Goal: Information Seeking & Learning: Check status

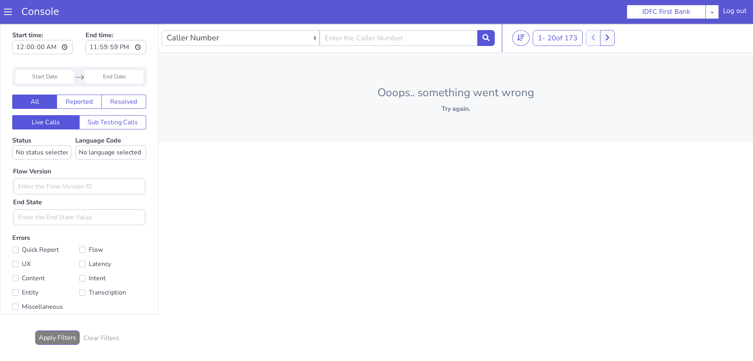
click at [9, 13] on span at bounding box center [8, 12] width 8 height 8
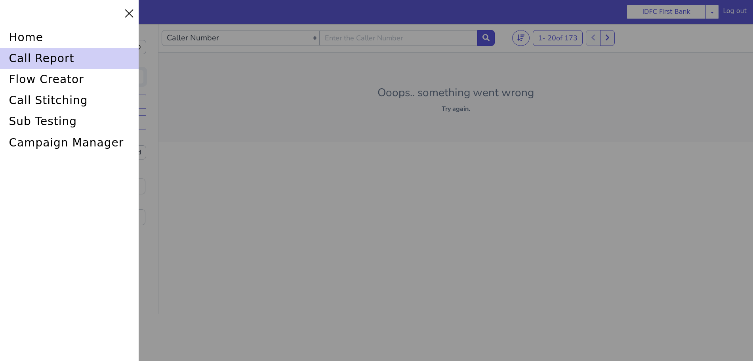
click at [26, 57] on div "call report" at bounding box center [69, 58] width 139 height 21
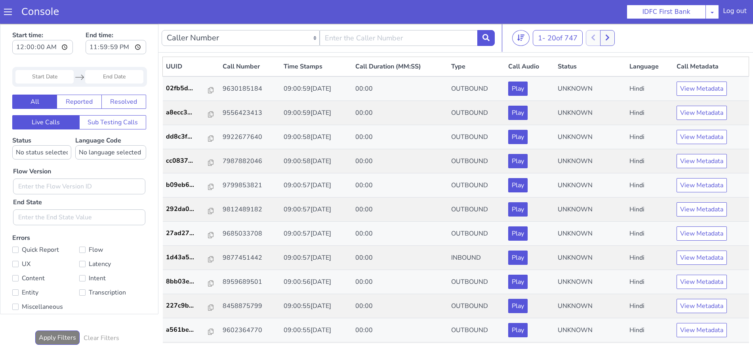
type input "6352248031"
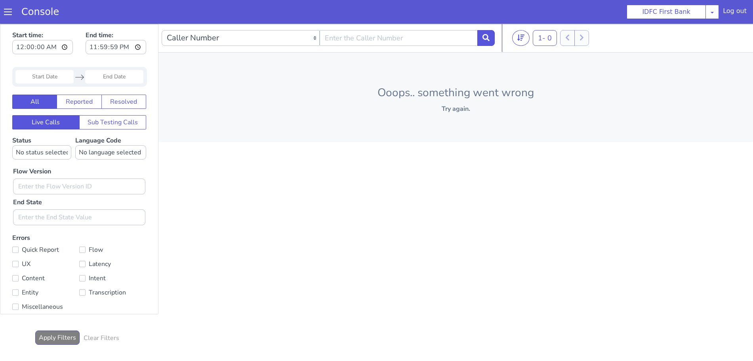
click at [11, 11] on span at bounding box center [8, 12] width 8 height 8
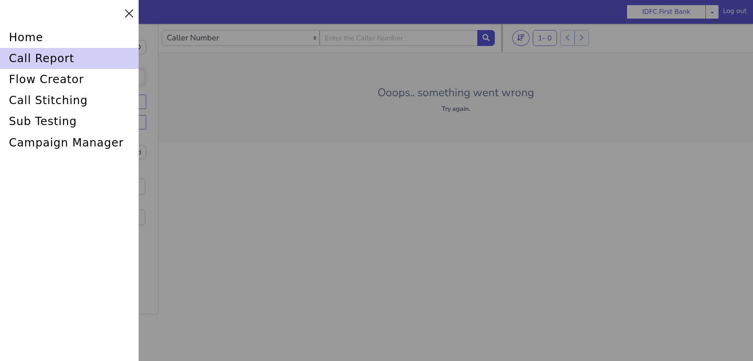
click at [28, 58] on div "call report" at bounding box center [69, 58] width 139 height 21
